Goal: Information Seeking & Learning: Learn about a topic

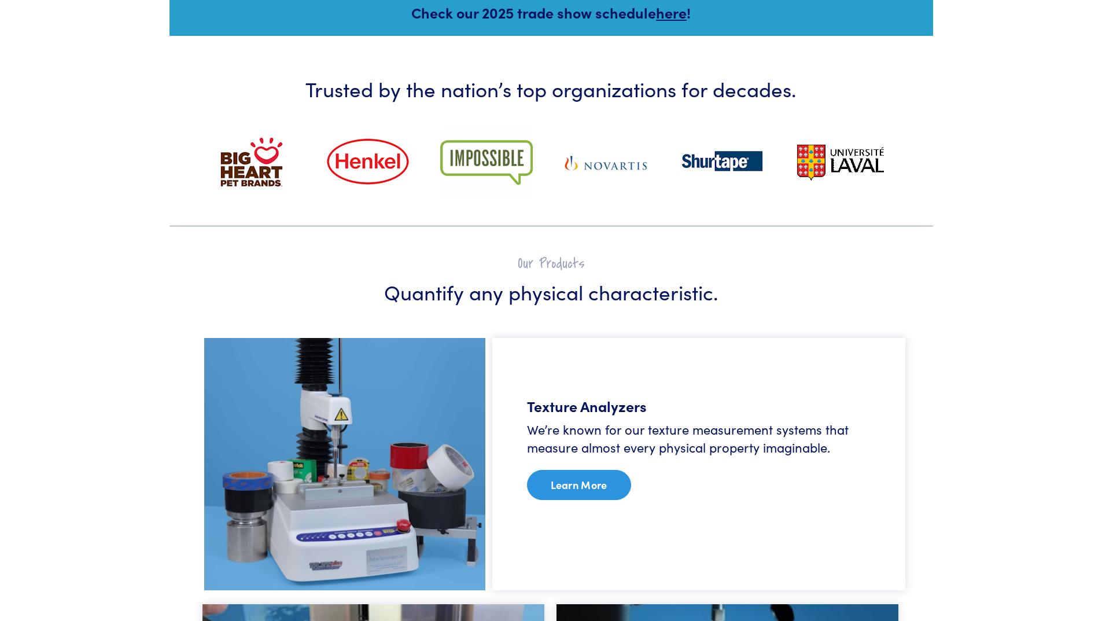
scroll to position [416, 0]
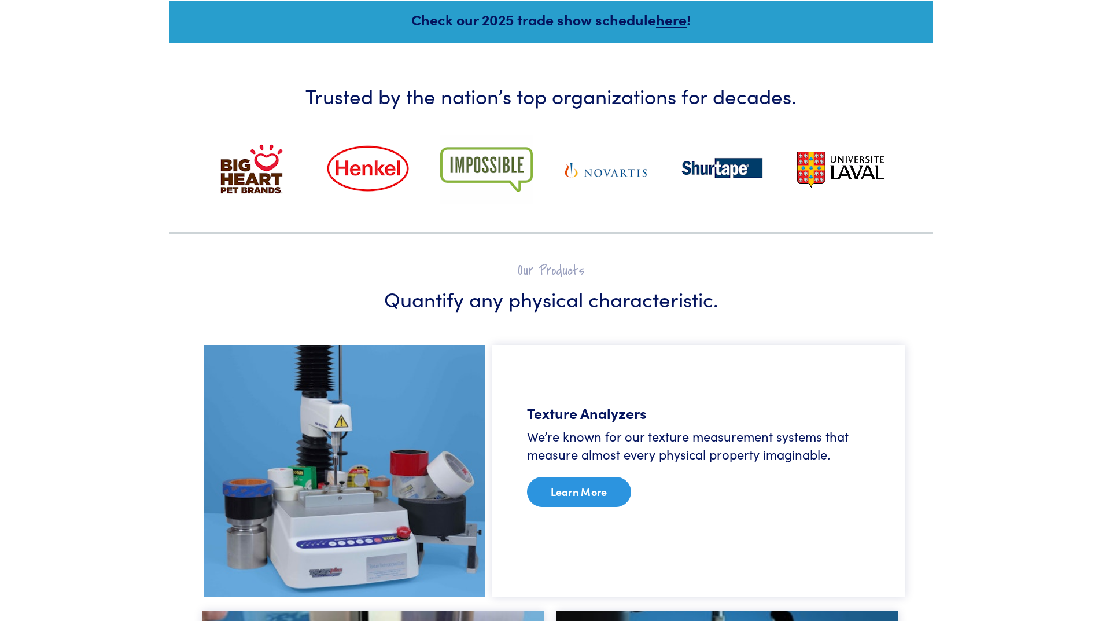
click at [585, 492] on link "Learn More" at bounding box center [579, 492] width 104 height 30
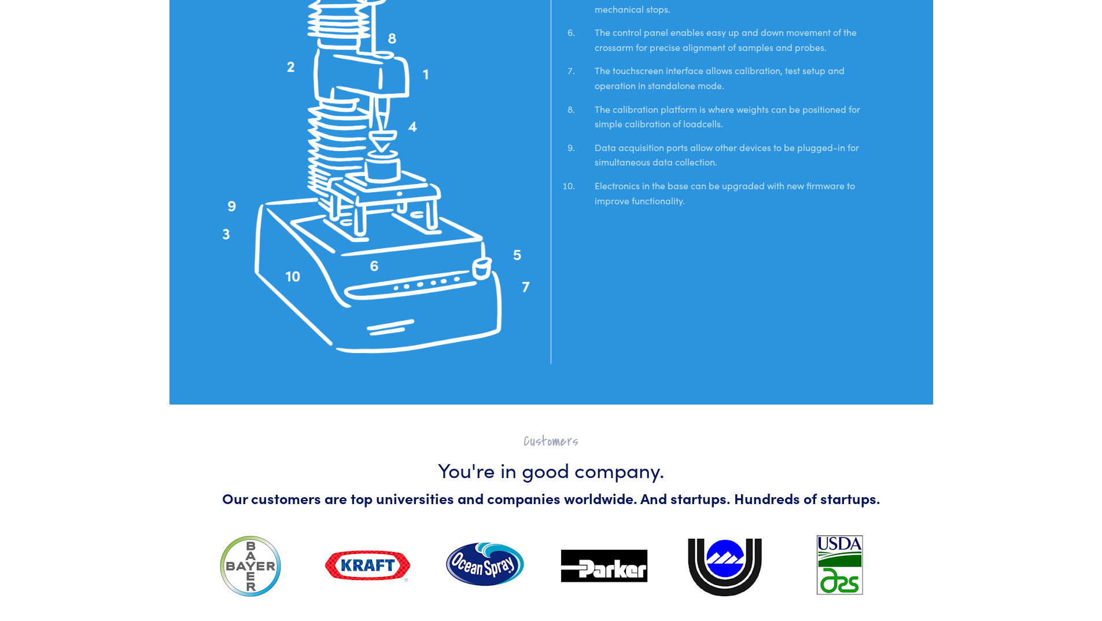
scroll to position [2892, 0]
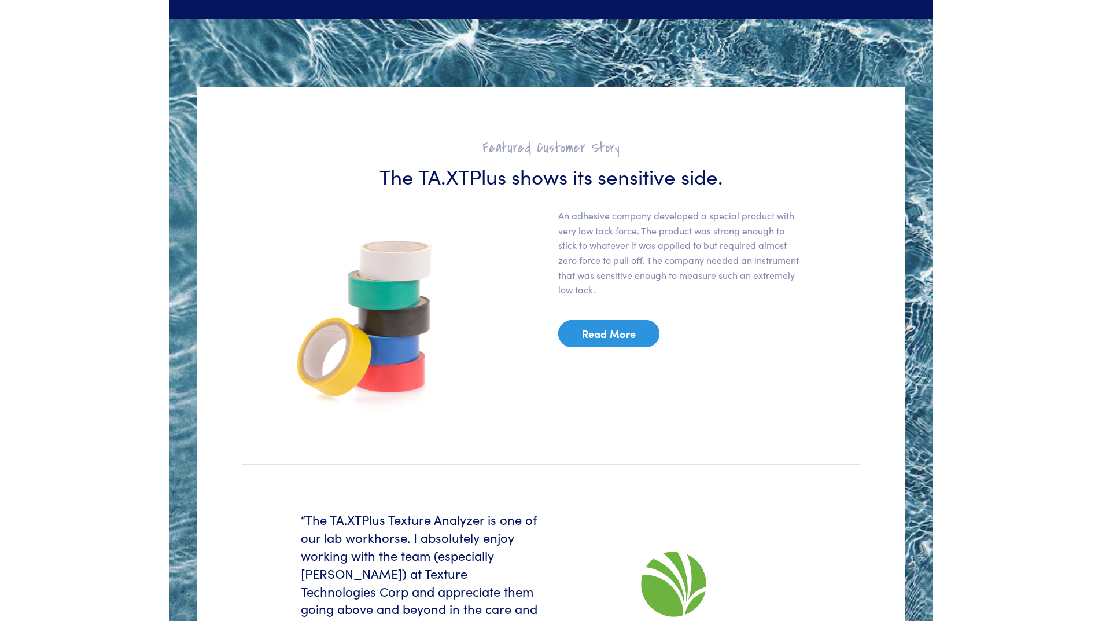
scroll to position [1909, 0]
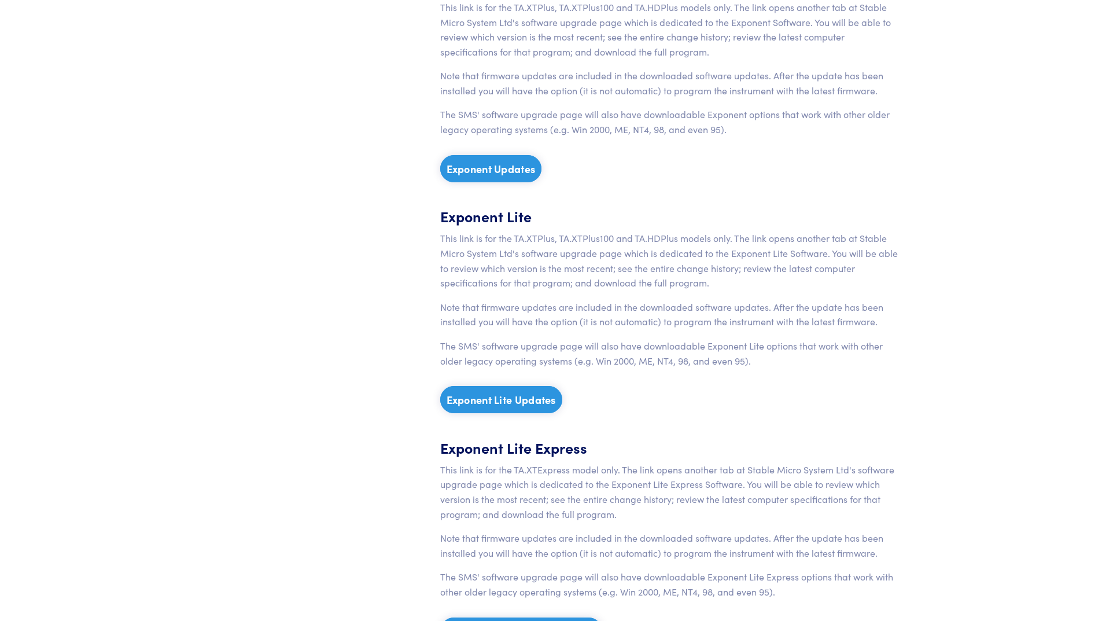
scroll to position [636, 0]
